Goal: Information Seeking & Learning: Find specific fact

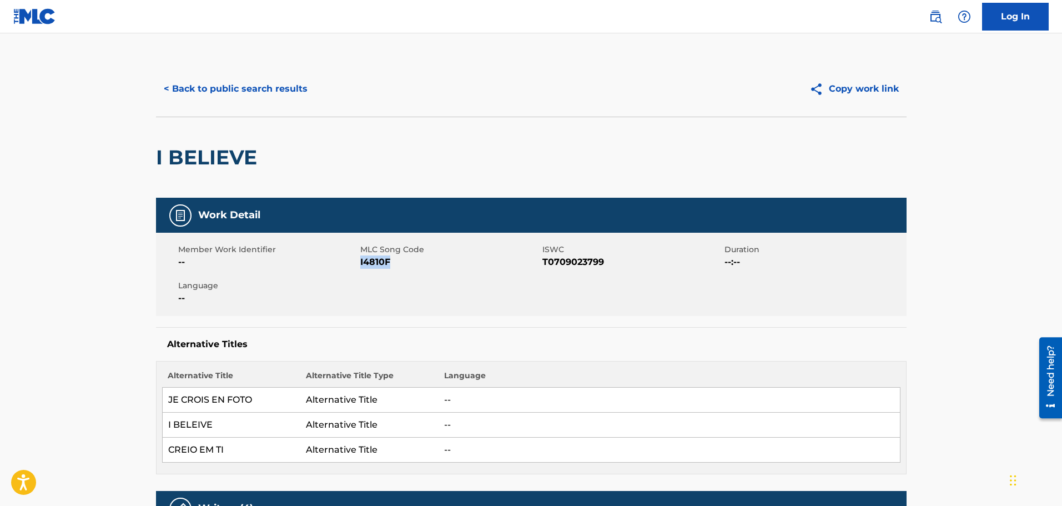
click at [272, 89] on button "< Back to public search results" at bounding box center [235, 89] width 159 height 28
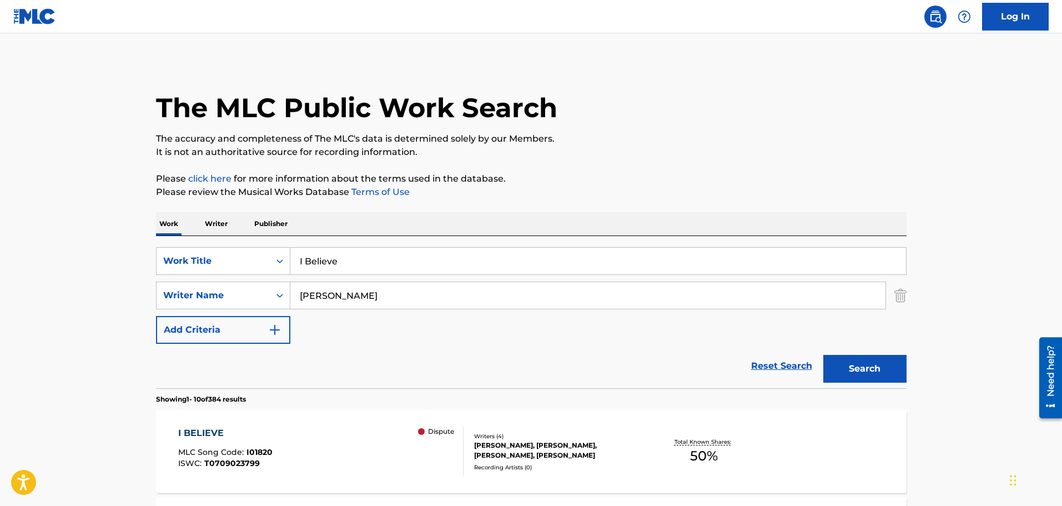
scroll to position [167, 0]
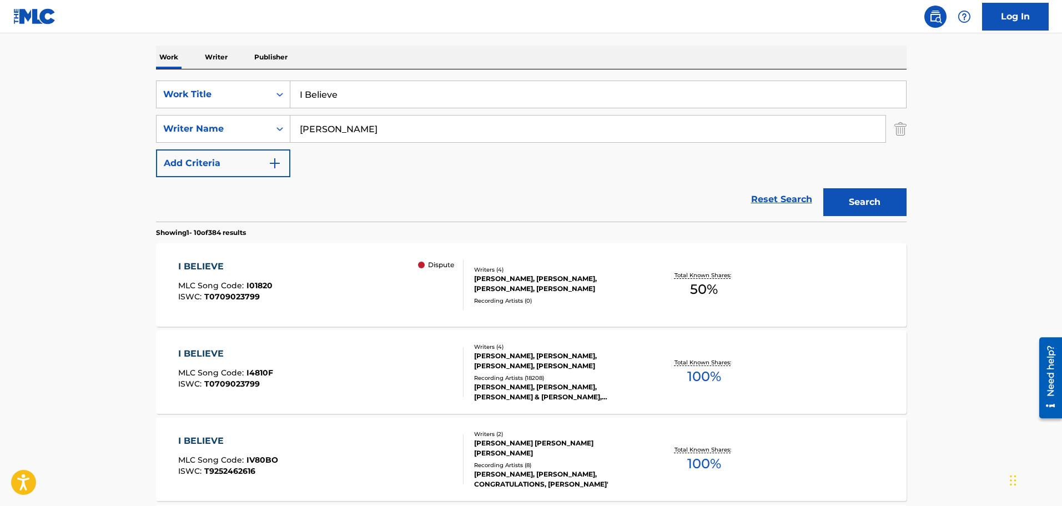
click at [898, 129] on img "Search Form" at bounding box center [900, 129] width 12 height 28
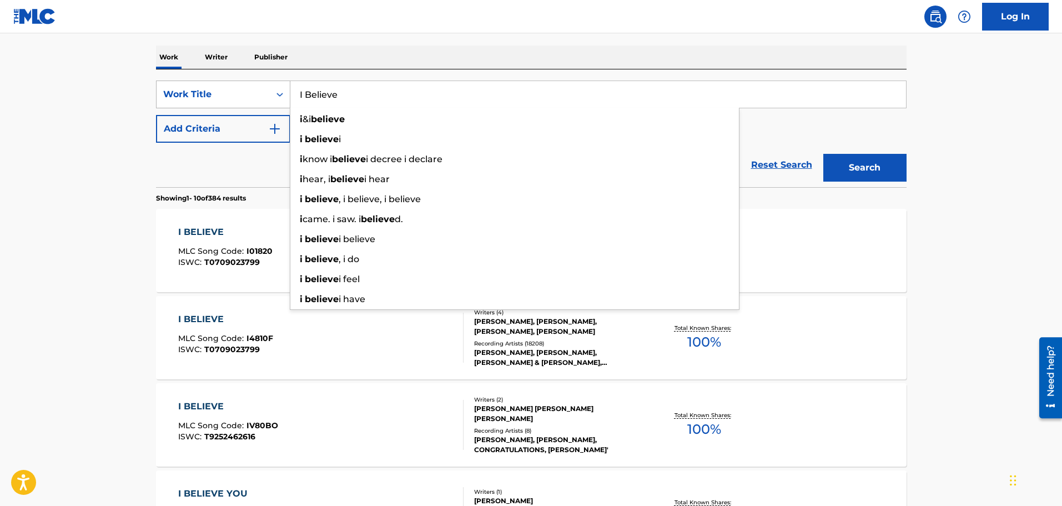
drag, startPoint x: 341, startPoint y: 92, endPoint x: 285, endPoint y: 88, distance: 56.2
click at [285, 88] on div "SearchWithCriteriaab8863ab-3419-4101-ac9e-792f01d3c8b9 Work Title I Believe i &…" at bounding box center [531, 94] width 750 height 28
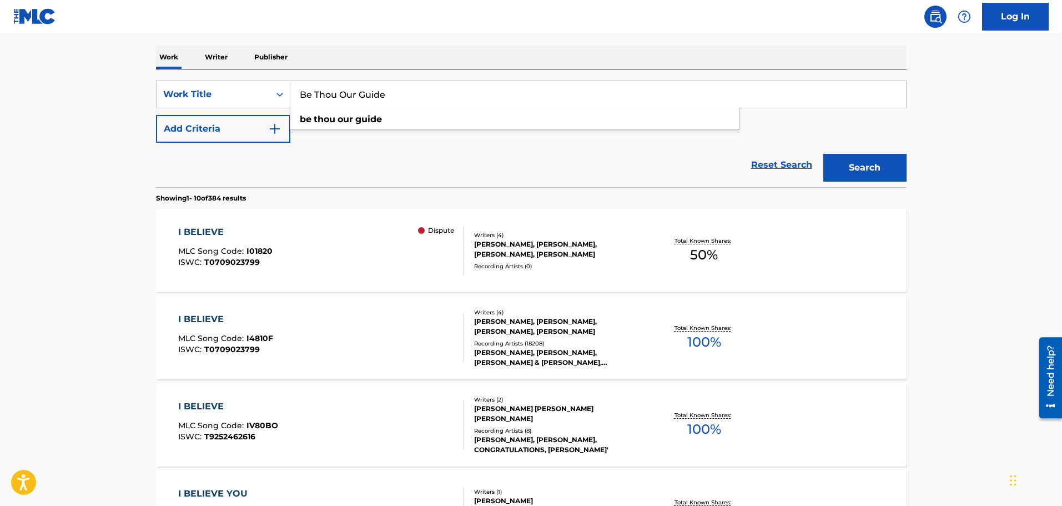
type input "Be Thou Our Guide"
click at [381, 158] on div "Reset Search Search" at bounding box center [531, 165] width 750 height 44
click at [884, 167] on button "Search" at bounding box center [864, 168] width 83 height 28
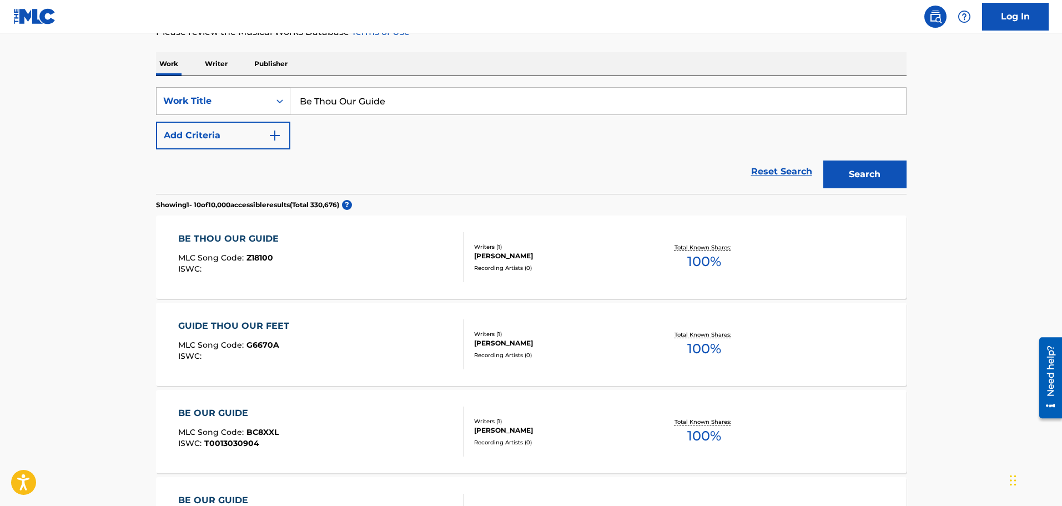
scroll to position [0, 0]
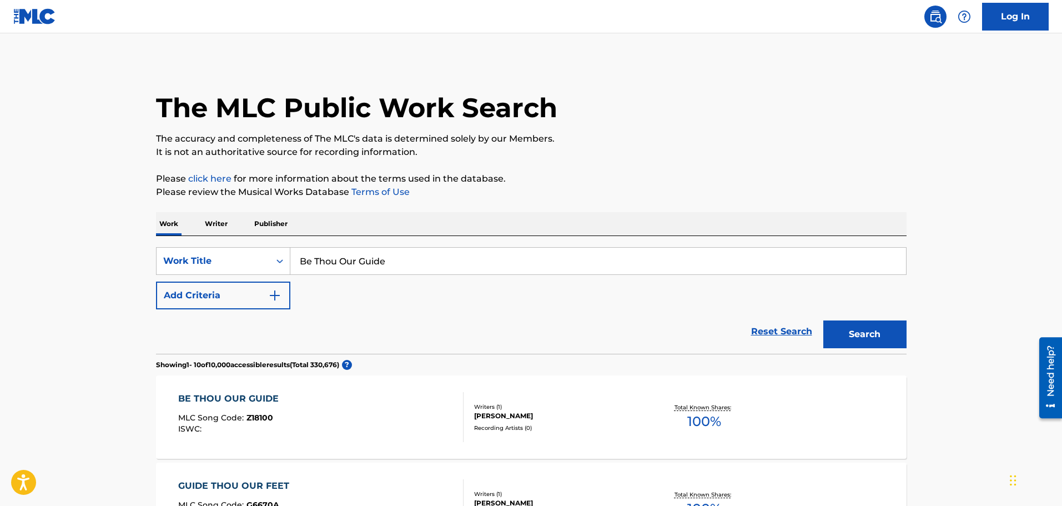
click at [271, 296] on img "Search Form" at bounding box center [274, 295] width 13 height 13
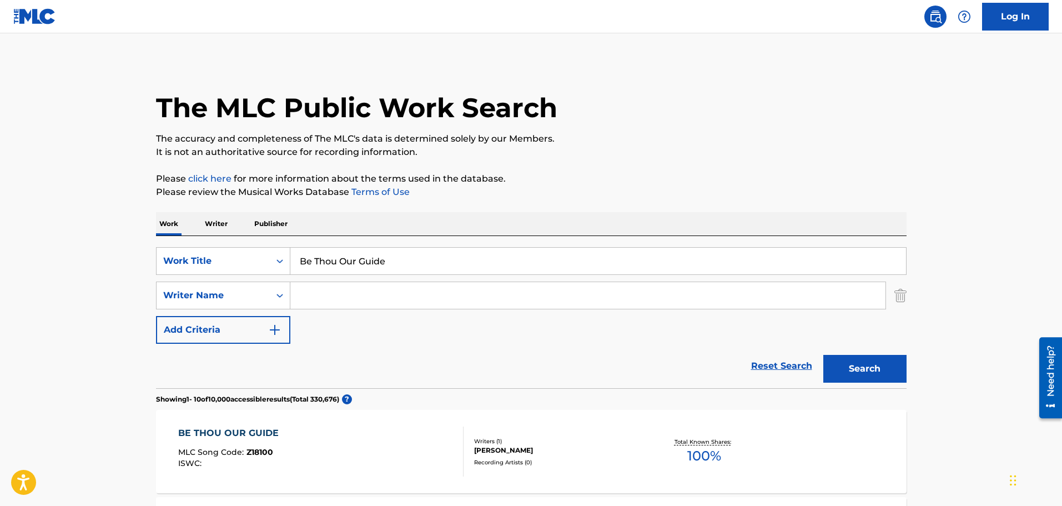
click at [563, 295] on input "Search Form" at bounding box center [587, 295] width 595 height 27
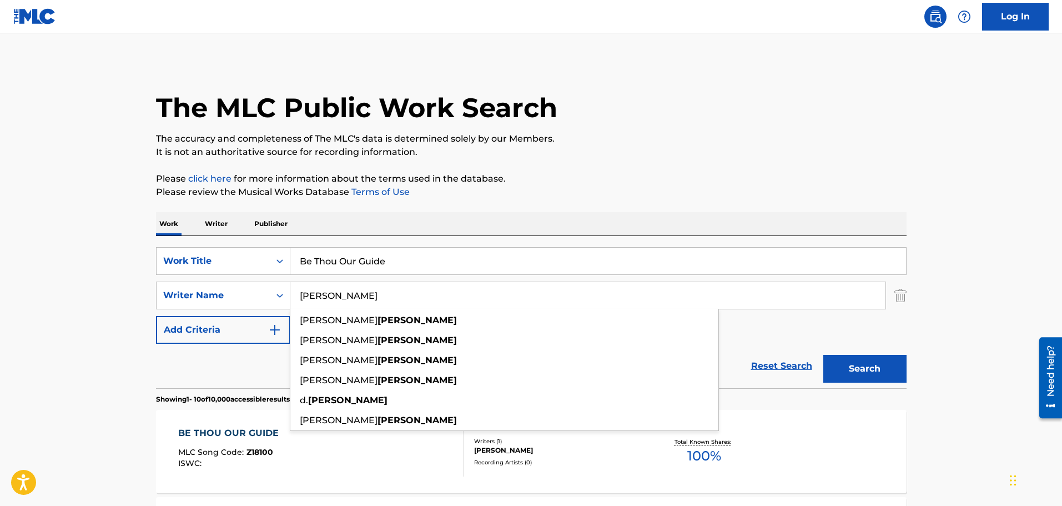
type input "[PERSON_NAME]"
click at [823, 355] on button "Search" at bounding box center [864, 369] width 83 height 28
